Goal: Task Accomplishment & Management: Use online tool/utility

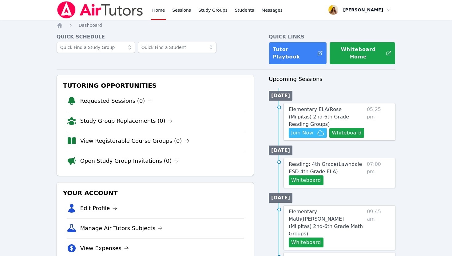
click at [113, 4] on img at bounding box center [100, 9] width 87 height 17
click at [308, 129] on span "Join Now" at bounding box center [302, 132] width 22 height 7
click at [320, 106] on span "Elementary ELA ( Rose (Milpitas) 2nd-6th Grade Reading Groups )" at bounding box center [319, 116] width 60 height 21
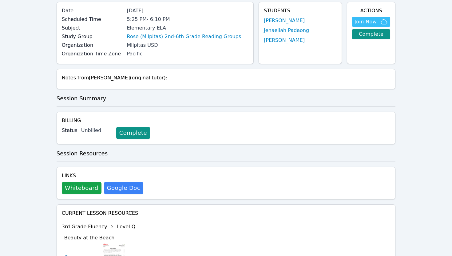
scroll to position [59, 0]
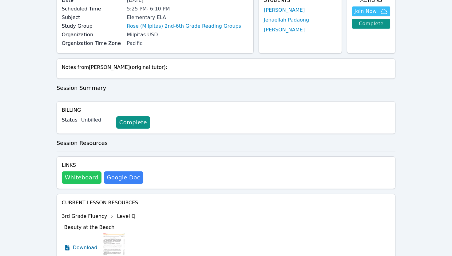
click at [70, 173] on button "Whiteboard" at bounding box center [82, 177] width 40 height 12
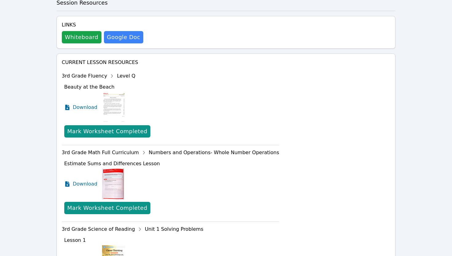
scroll to position [198, 0]
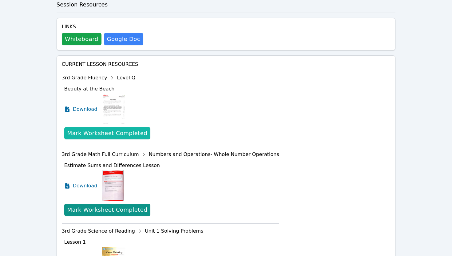
click at [109, 132] on div "Mark Worksheet Completed" at bounding box center [107, 133] width 80 height 9
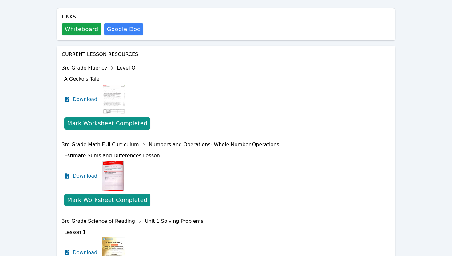
scroll to position [208, 0]
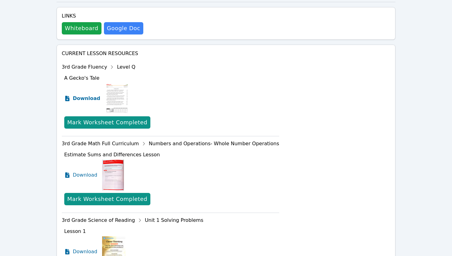
click at [85, 101] on span "Download" at bounding box center [86, 98] width 27 height 7
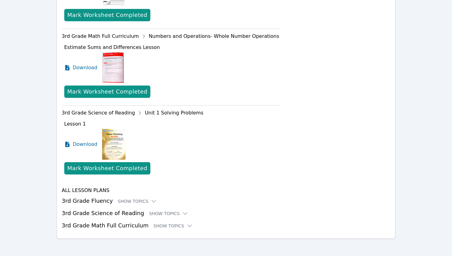
scroll to position [318, 0]
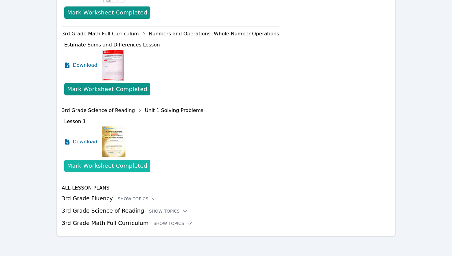
click at [103, 165] on div "Mark Worksheet Completed" at bounding box center [107, 165] width 80 height 9
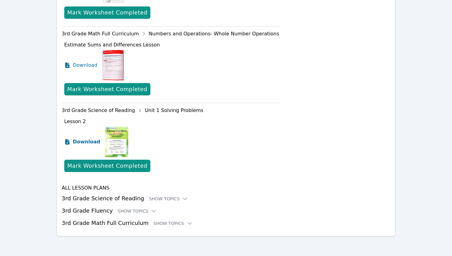
click at [82, 141] on span "Download" at bounding box center [86, 141] width 27 height 7
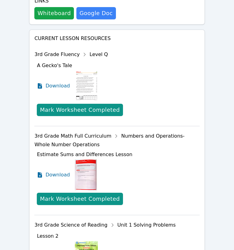
scroll to position [0, 0]
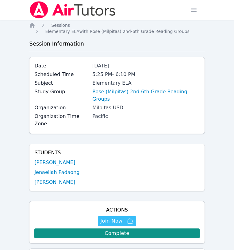
click at [82, 8] on img at bounding box center [72, 9] width 87 height 17
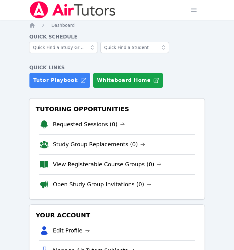
click at [82, 8] on img at bounding box center [72, 9] width 87 height 17
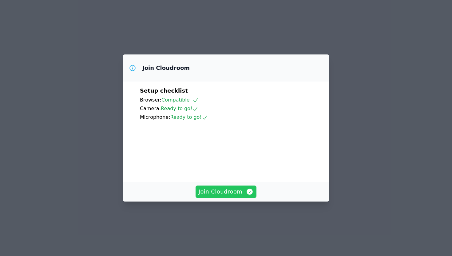
click at [237, 196] on span "Join Cloudroom" at bounding box center [226, 191] width 55 height 9
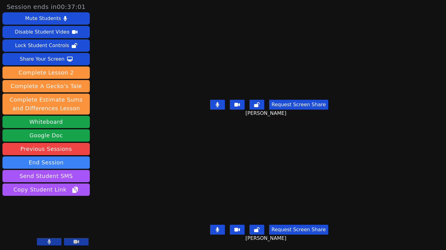
click at [225, 106] on button at bounding box center [217, 105] width 15 height 10
click at [218, 106] on icon at bounding box center [217, 104] width 6 height 5
click at [222, 231] on button at bounding box center [217, 229] width 15 height 10
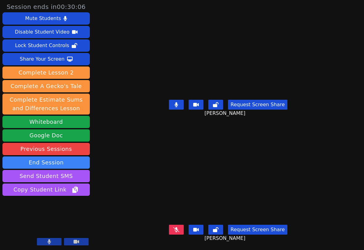
click at [177, 108] on button at bounding box center [176, 105] width 15 height 10
click at [178, 230] on icon at bounding box center [176, 229] width 6 height 5
click at [178, 102] on icon at bounding box center [176, 104] width 6 height 5
click at [181, 231] on button at bounding box center [176, 229] width 15 height 10
click at [178, 106] on icon at bounding box center [176, 104] width 3 height 5
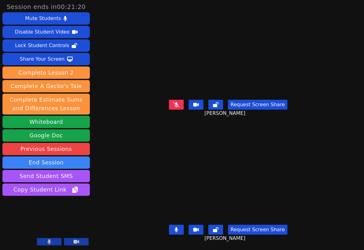
click at [179, 106] on icon at bounding box center [176, 104] width 6 height 5
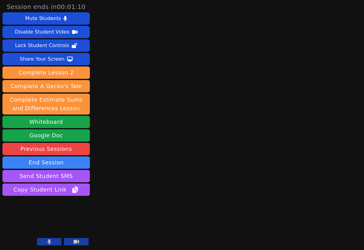
click at [52, 242] on button at bounding box center [49, 241] width 25 height 7
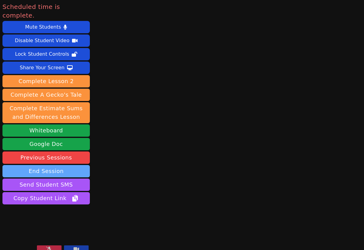
click at [54, 165] on button "End Session" at bounding box center [45, 171] width 87 height 12
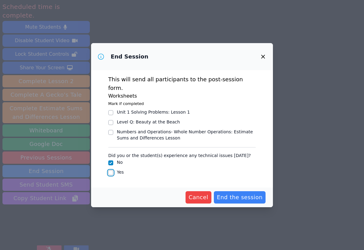
click at [111, 170] on input "Yes" at bounding box center [110, 172] width 5 height 5
checkbox input "true"
checkbox input "false"
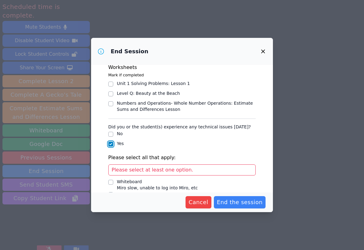
scroll to position [65, 0]
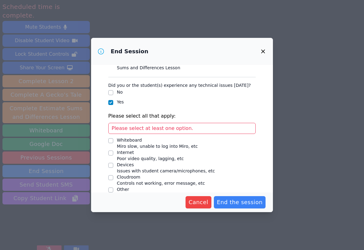
click at [112, 163] on input "Devices Issues with student camera/microphones, etc" at bounding box center [110, 165] width 5 height 5
checkbox input "true"
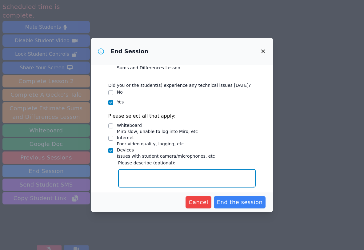
click at [175, 169] on textarea "Devices Issues with student camera/microphones, etc" at bounding box center [187, 178] width 138 height 18
type textarea "Microp"
